Goal: Check status

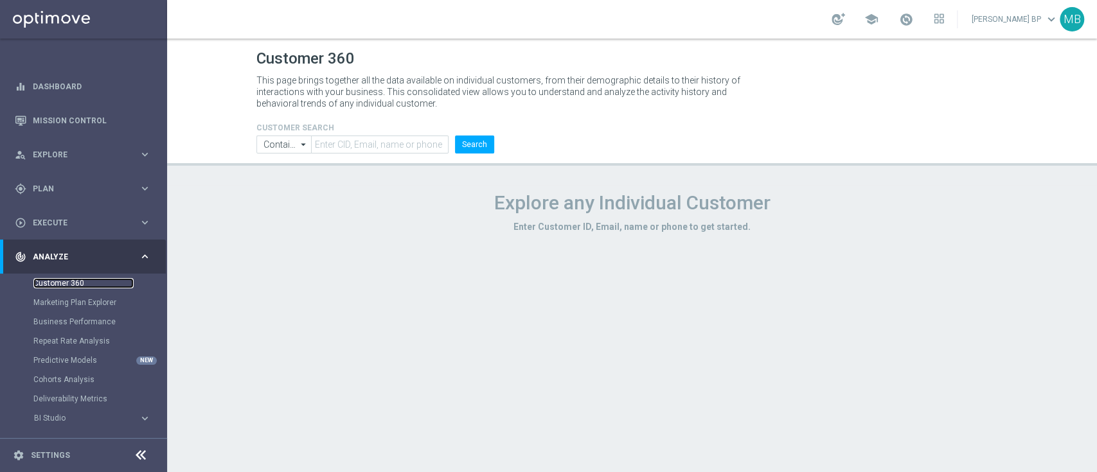
click at [72, 283] on link "Customer 360" at bounding box center [83, 283] width 100 height 10
click at [377, 145] on input "text" at bounding box center [379, 145] width 137 height 18
paste input "1358453"
type input "1358453"
click at [470, 145] on button "Search" at bounding box center [474, 145] width 39 height 18
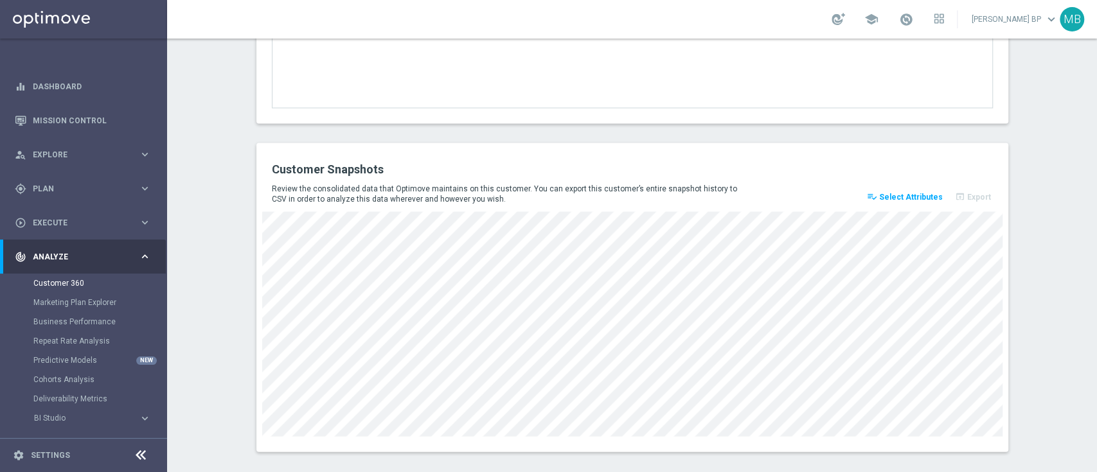
scroll to position [1758, 0]
